Goal: Task Accomplishment & Management: Manage account settings

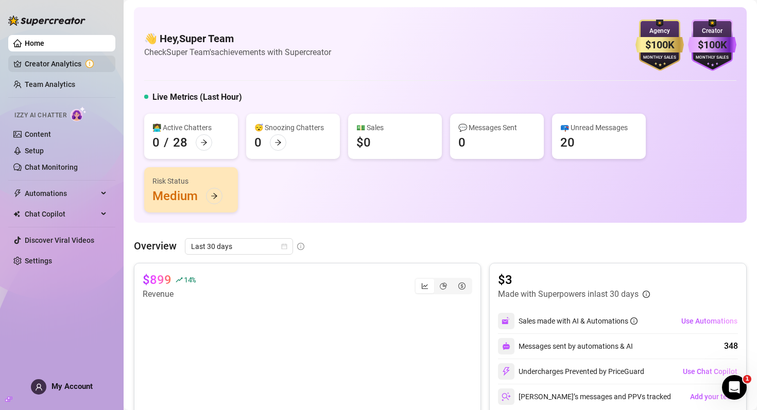
click at [60, 61] on link "Creator Analytics" at bounding box center [66, 64] width 82 height 16
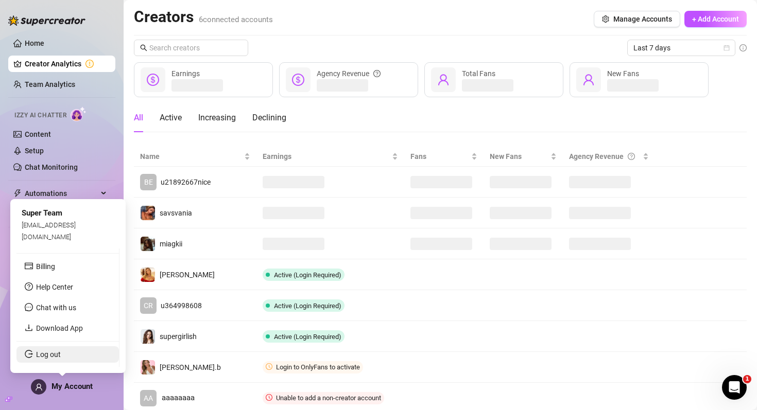
click at [53, 359] on link "Log out" at bounding box center [48, 355] width 25 height 8
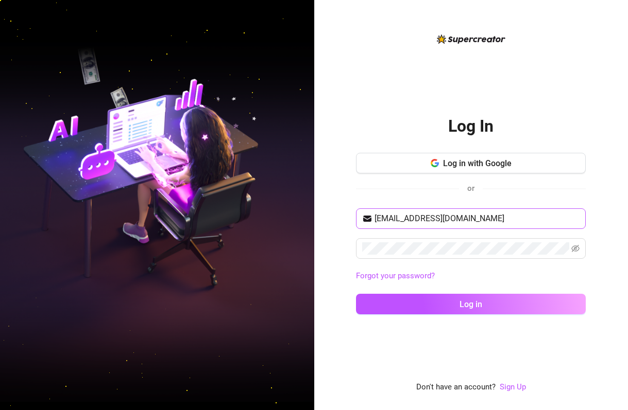
click at [419, 227] on span "[EMAIL_ADDRESS][DOMAIN_NAME]" at bounding box center [471, 219] width 230 height 21
click at [381, 219] on input "[EMAIL_ADDRESS][DOMAIN_NAME]" at bounding box center [476, 219] width 205 height 12
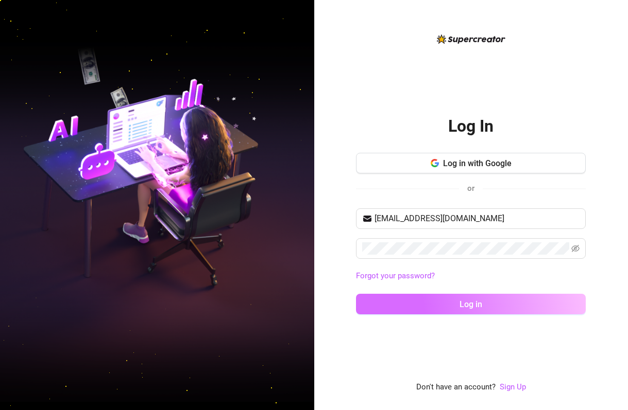
click at [398, 304] on button "Log in" at bounding box center [471, 304] width 230 height 21
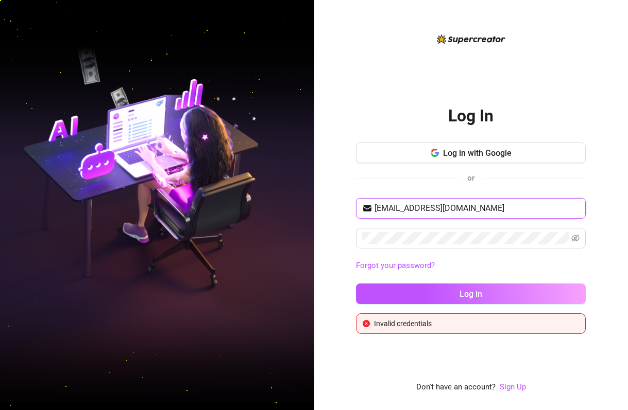
click at [453, 210] on input "creator@gmail.app" at bounding box center [476, 208] width 205 height 12
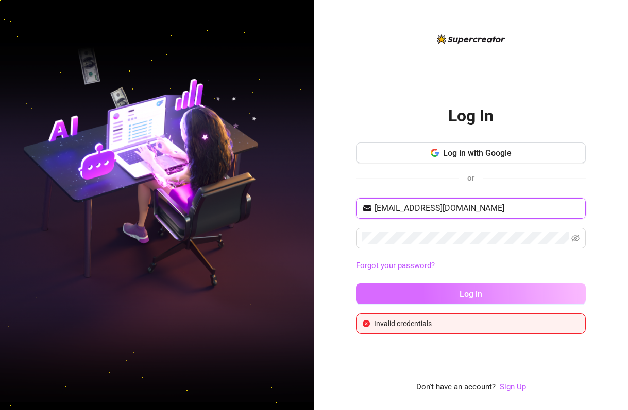
type input "creator@gmail.com"
click at [399, 298] on button "Log in" at bounding box center [471, 294] width 230 height 21
